Goal: Task Accomplishment & Management: Use online tool/utility

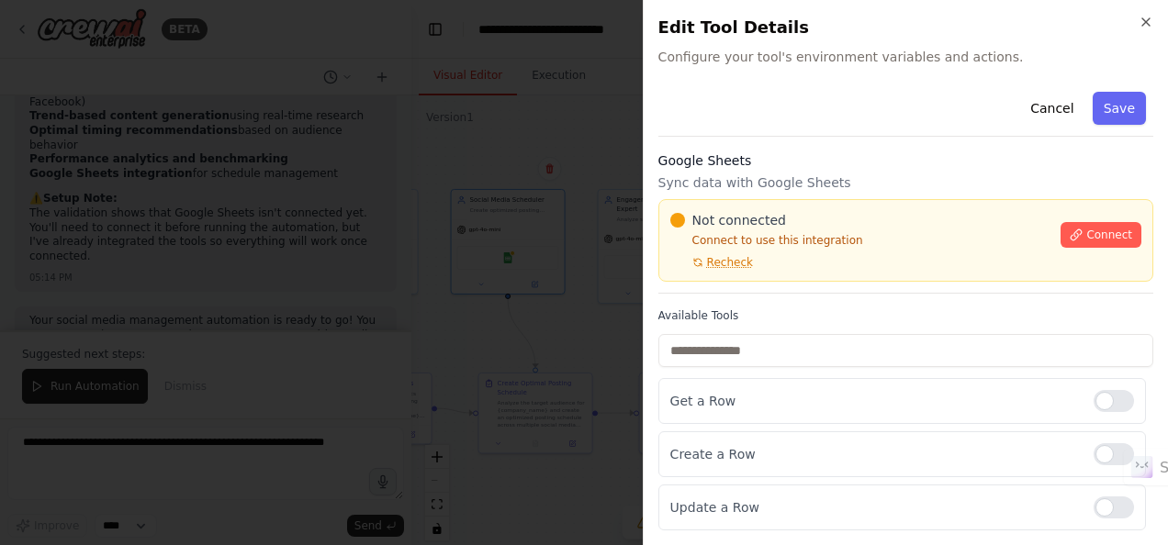
click at [756, 121] on div "Cancel Save" at bounding box center [905, 110] width 495 height 52
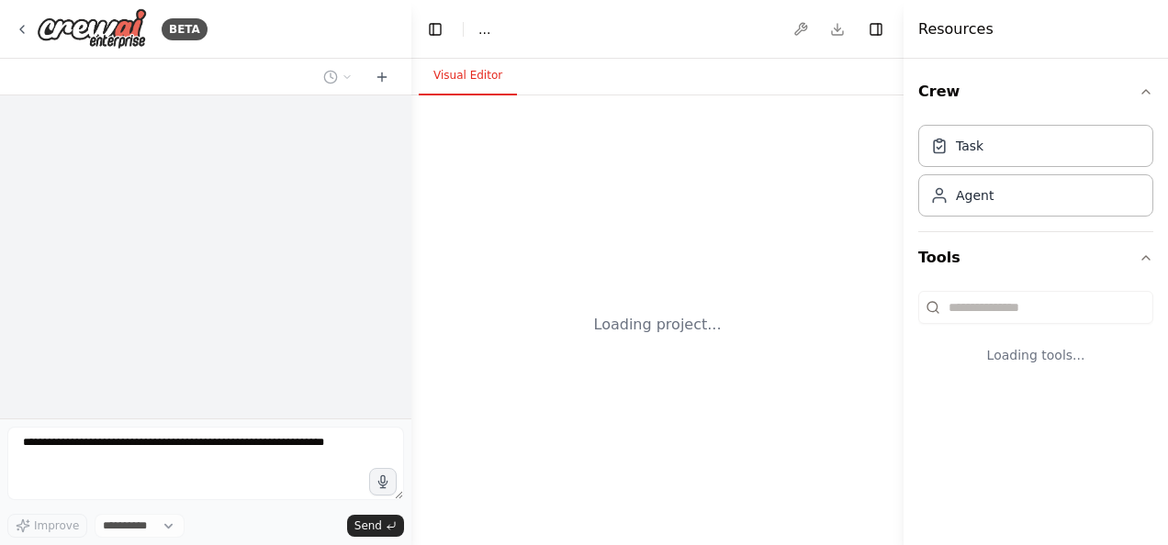
select select "****"
